Goal: Task Accomplishment & Management: Manage account settings

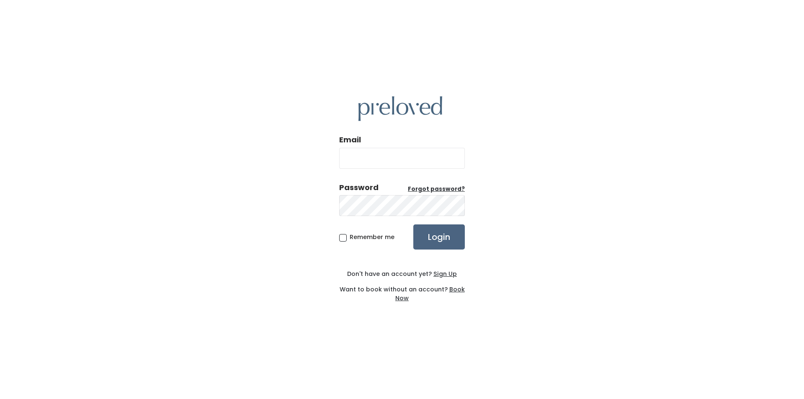
type input "cindyspurses@gmail.com"
click at [445, 243] on input "Login" at bounding box center [439, 237] width 52 height 25
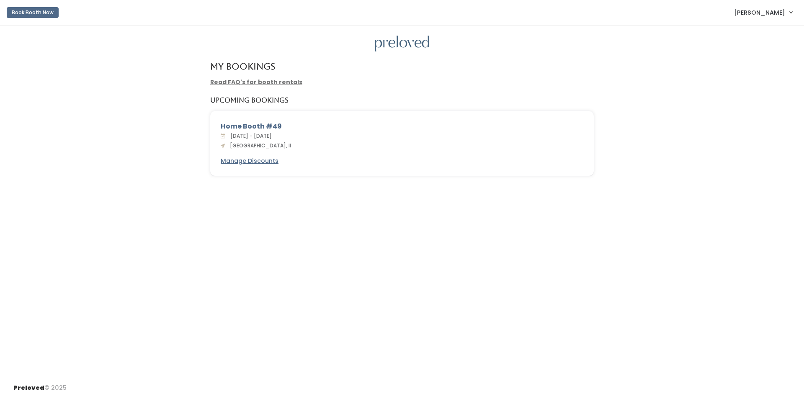
click at [246, 100] on h5 "Upcoming Bookings" at bounding box center [249, 101] width 78 height 8
click at [254, 165] on u "Manage Discounts" at bounding box center [250, 161] width 58 height 8
